Goal: Transaction & Acquisition: Book appointment/travel/reservation

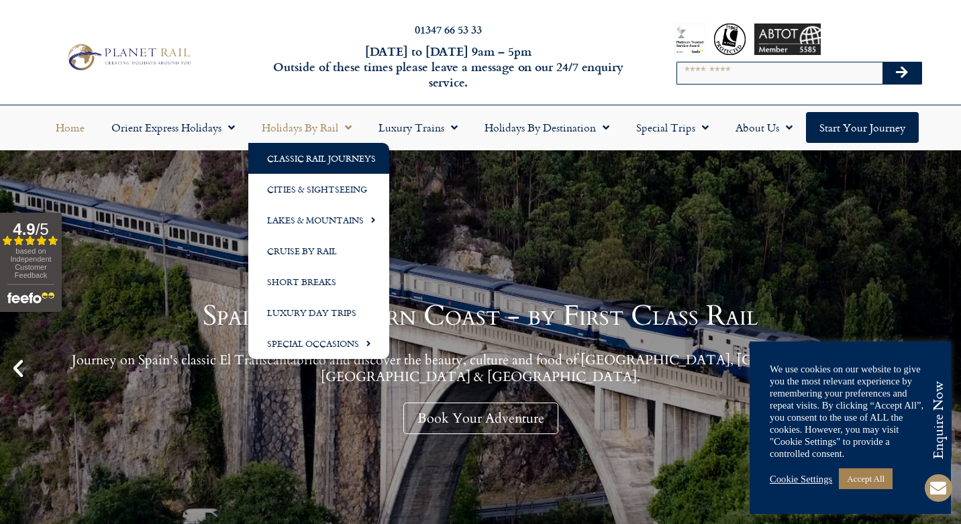
click at [331, 156] on link "Classic Rail Journeys" at bounding box center [318, 158] width 141 height 31
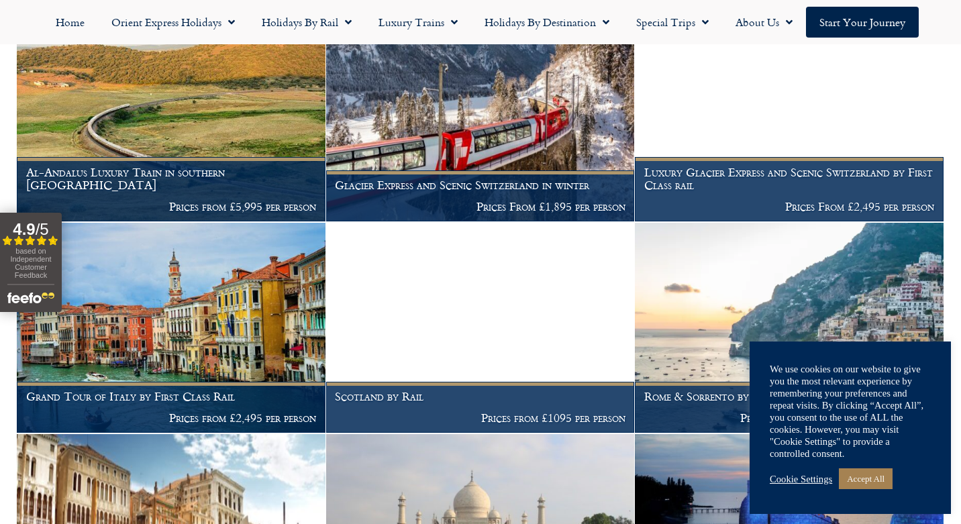
scroll to position [752, 0]
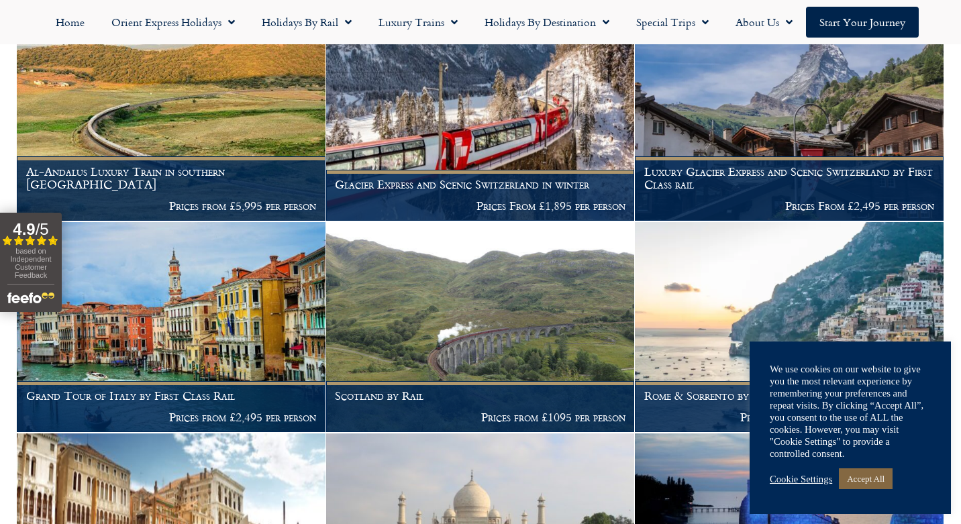
click at [881, 482] on link "Accept All" at bounding box center [866, 478] width 54 height 21
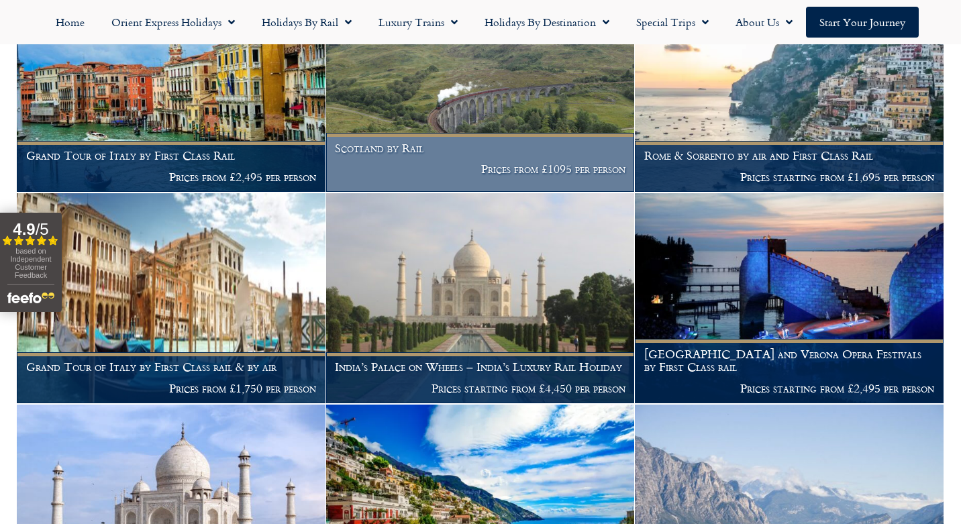
scroll to position [994, 0]
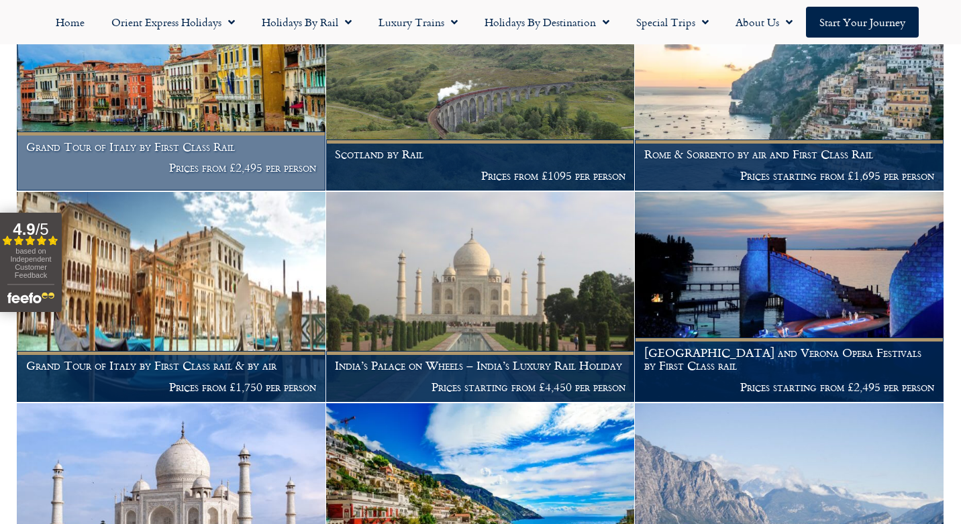
click at [187, 173] on p "Prices from £2,495 per person" at bounding box center [171, 167] width 291 height 13
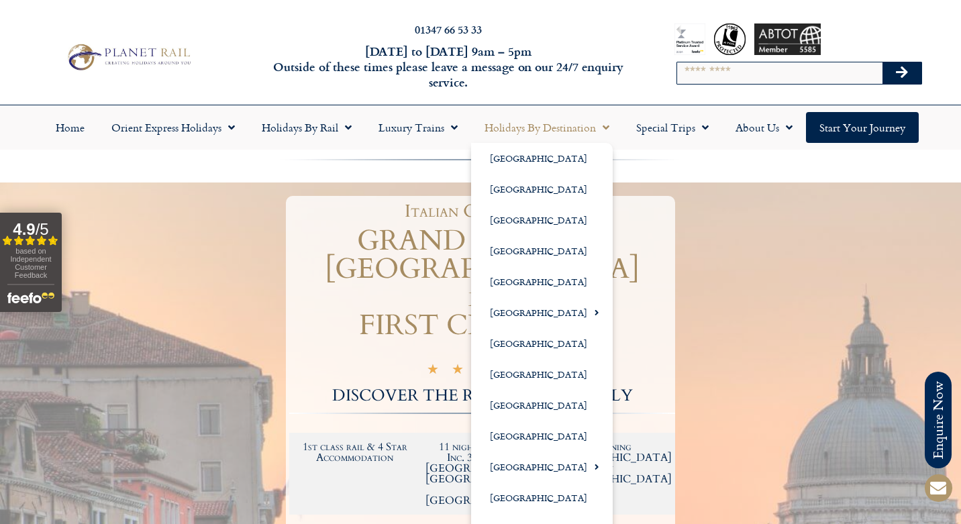
click at [559, 134] on link "Holidays by Destination" at bounding box center [547, 127] width 152 height 31
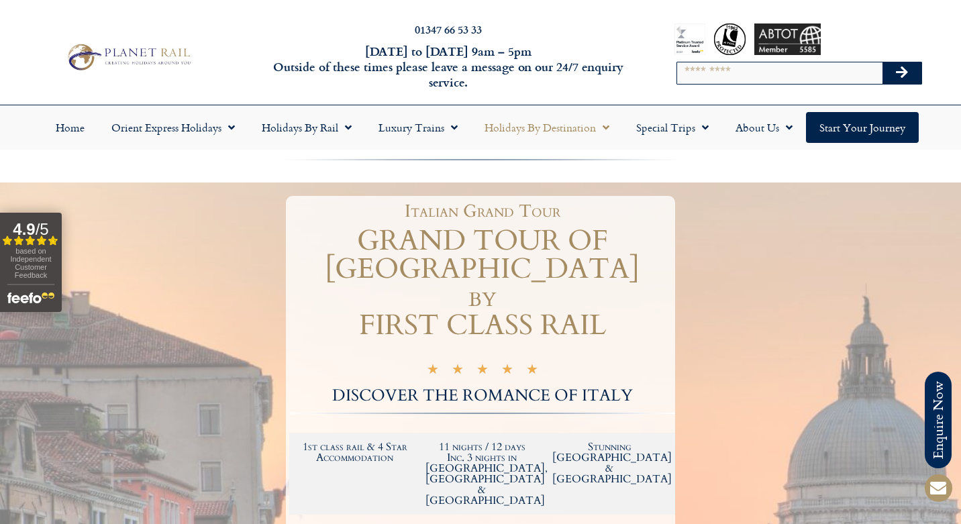
click at [565, 129] on link "Holidays by Destination" at bounding box center [547, 127] width 152 height 31
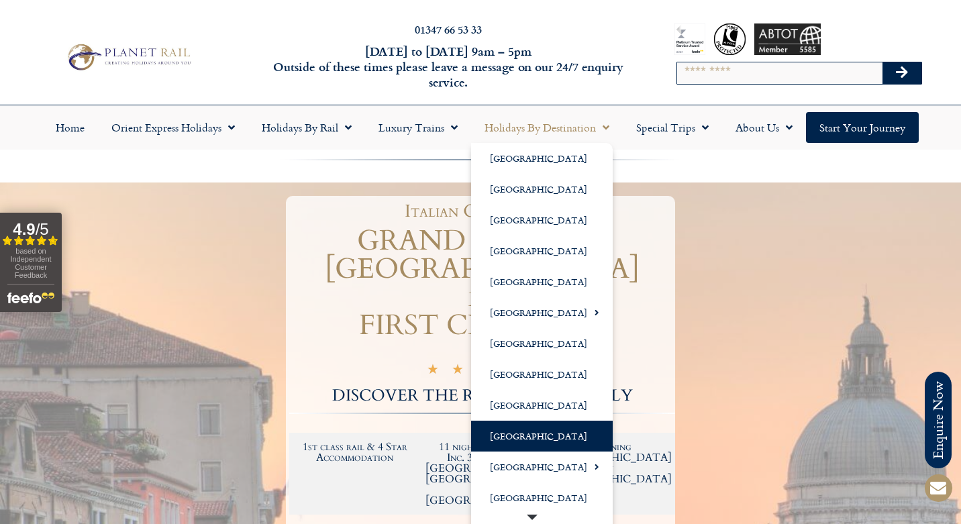
click at [523, 434] on link "[GEOGRAPHIC_DATA]" at bounding box center [542, 436] width 142 height 31
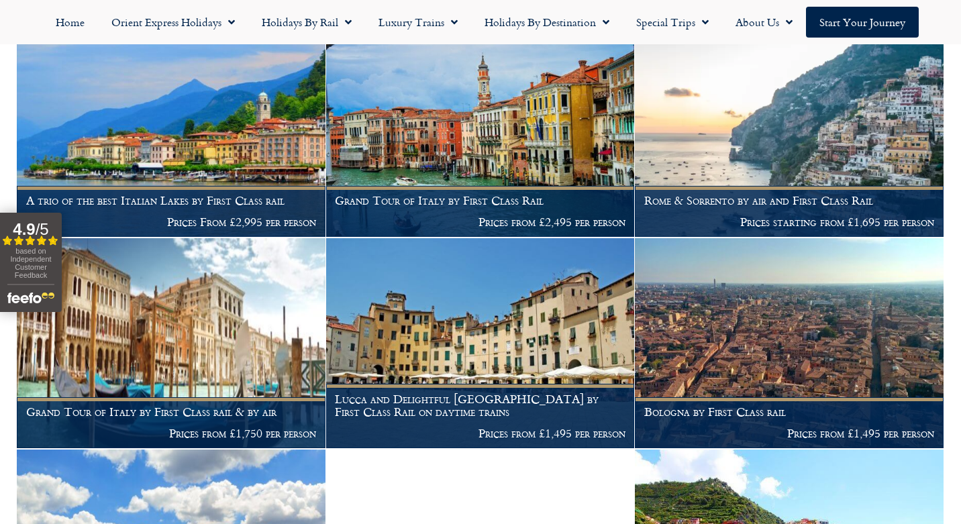
scroll to position [1253, 0]
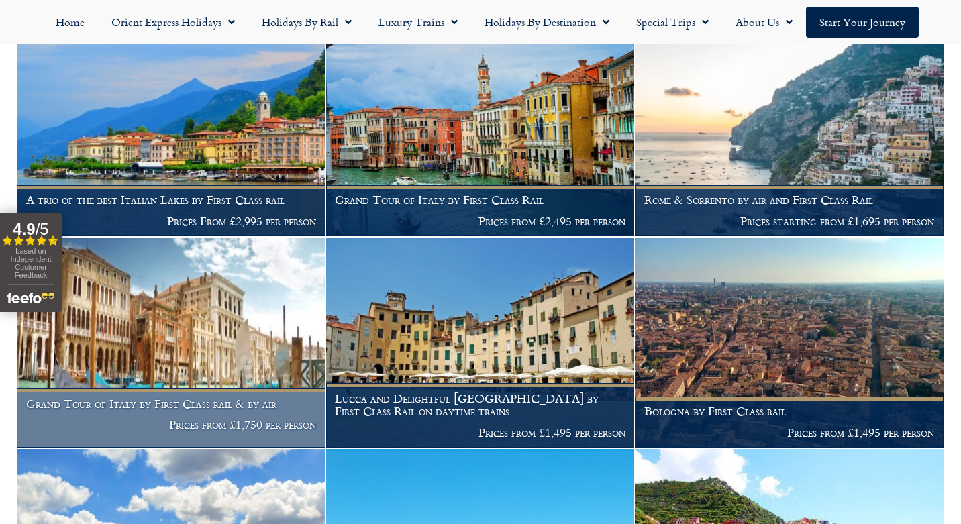
click at [262, 388] on figcaption "Grand Tour of Italy by First Class rail & by air Prices from £1,750 per person" at bounding box center [171, 417] width 309 height 59
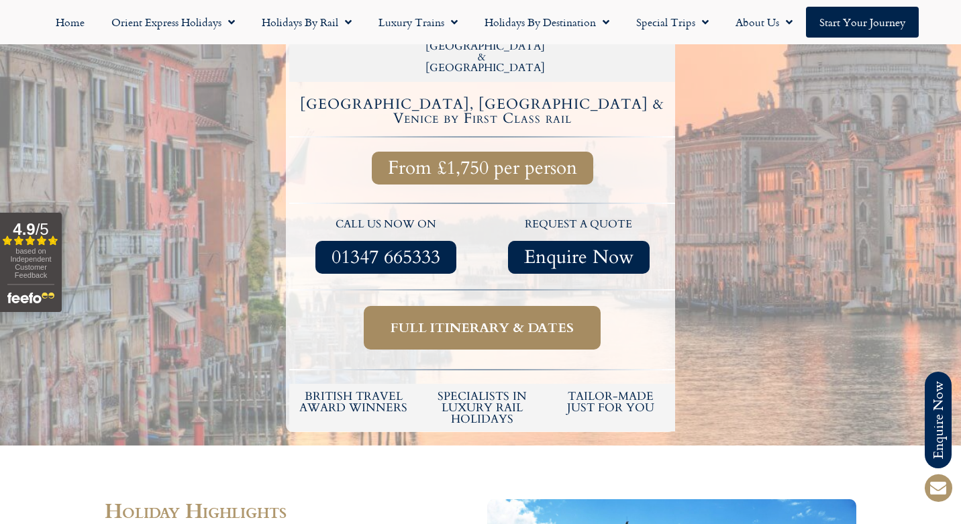
scroll to position [405, 0]
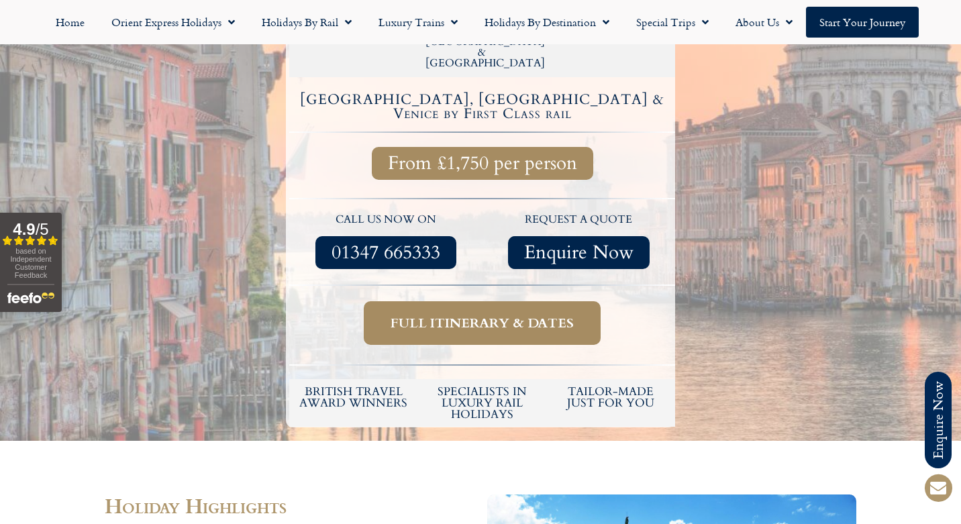
click at [501, 315] on span "Full itinerary & dates" at bounding box center [482, 323] width 183 height 17
